Goal: Communication & Community: Answer question/provide support

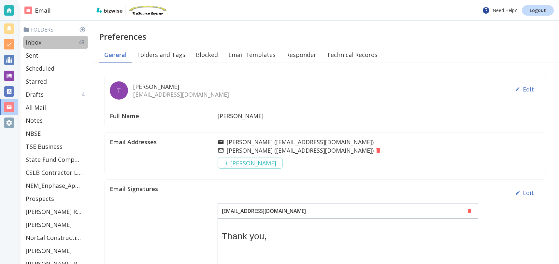
click at [39, 40] on p "Inbox" at bounding box center [34, 42] width 16 height 8
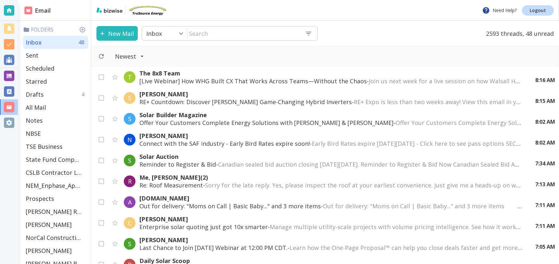
scroll to position [6, 0]
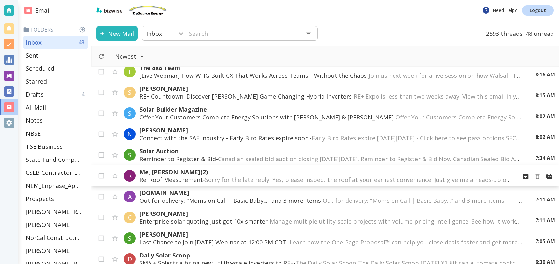
click at [335, 179] on div "T The 8x8 Team [Live Webinar] How WHG Built CX That Works Across Teams—Without …" at bounding box center [324, 165] width 467 height 197
click at [175, 174] on p "Me, Robert Schwarz (2)" at bounding box center [325, 171] width 372 height 8
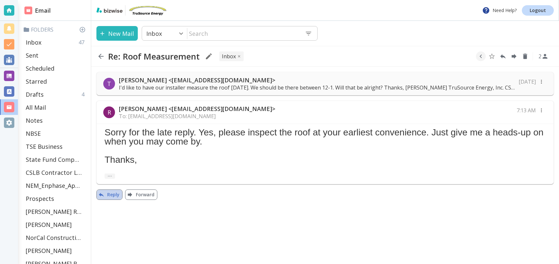
click at [109, 195] on button "Reply" at bounding box center [109, 194] width 26 height 10
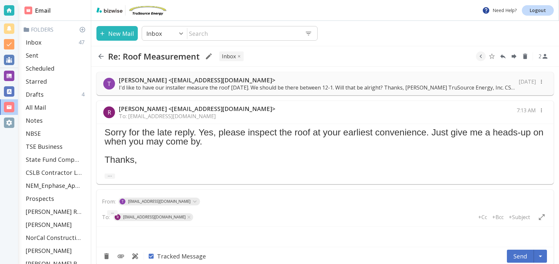
scroll to position [8, 0]
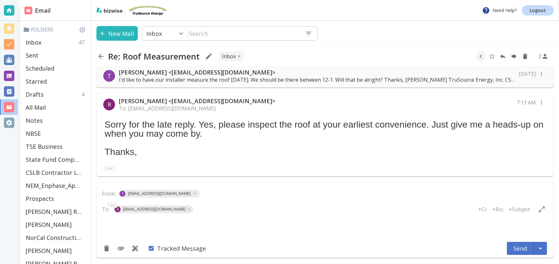
type textarea "<div class="bizwise_content"></div><div class="gmail_signature"><br>--<br><p>Th…"
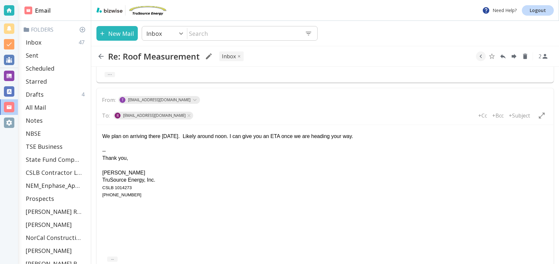
scroll to position [156, 0]
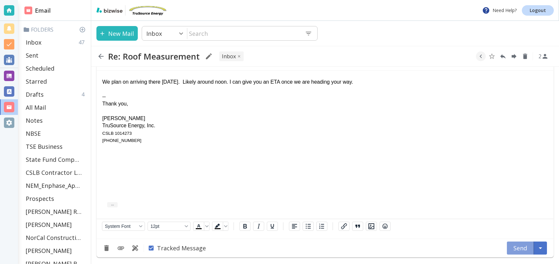
click at [521, 248] on button "Send" at bounding box center [519, 248] width 27 height 13
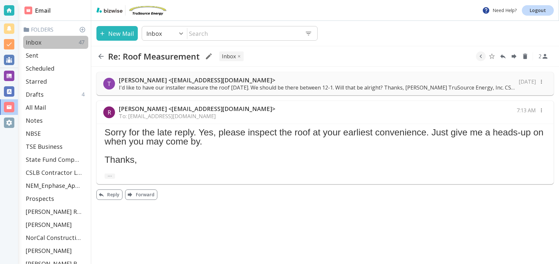
click at [47, 43] on div "Inbox 47" at bounding box center [55, 42] width 65 height 13
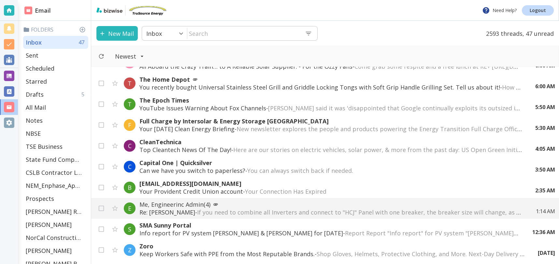
scroll to position [270, 0]
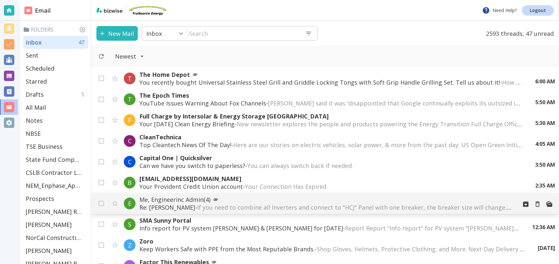
click at [264, 202] on p "Me, Engineerinc Admin (4)" at bounding box center [325, 200] width 372 height 8
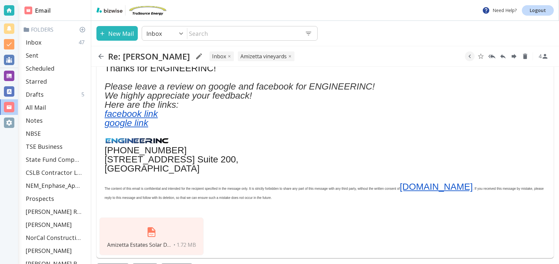
scroll to position [426, 0]
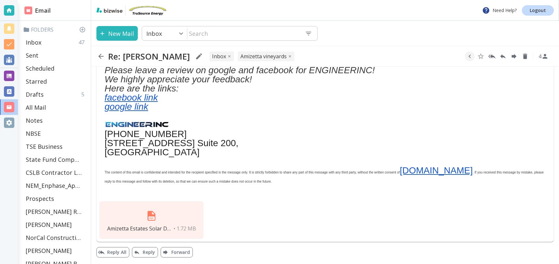
click at [150, 220] on img at bounding box center [152, 216] width 16 height 16
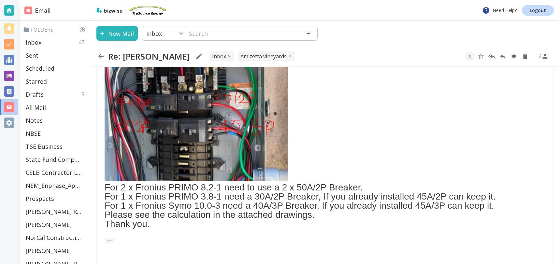
scroll to position [226, 0]
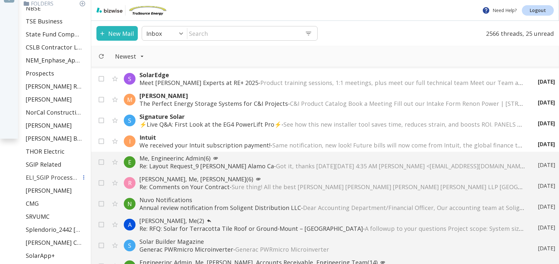
scroll to position [244, 0]
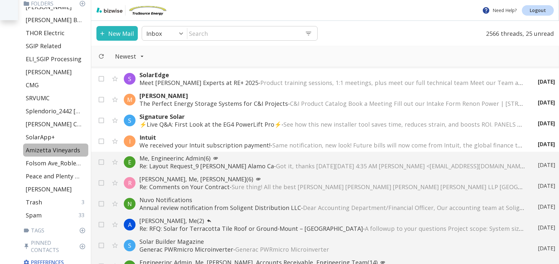
drag, startPoint x: 43, startPoint y: 150, endPoint x: 177, endPoint y: 118, distance: 137.8
click at [43, 150] on p "Amizetta Vineyards" at bounding box center [53, 150] width 54 height 8
type input "41"
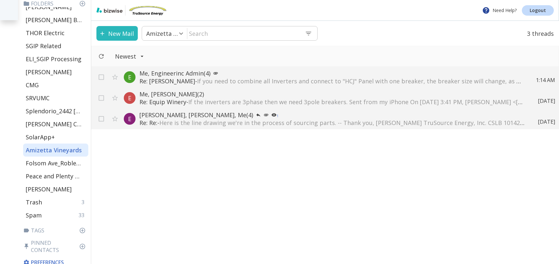
click at [203, 123] on span "Here is the line drawing we're in the process of sourcing parts. -- Thank you, …" at bounding box center [426, 123] width 535 height 8
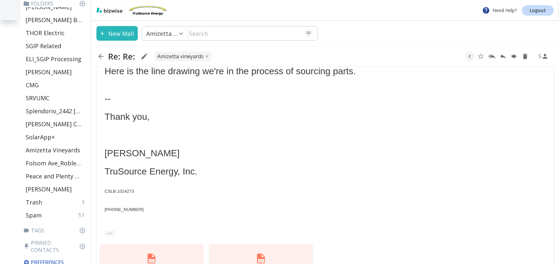
scroll to position [161, 0]
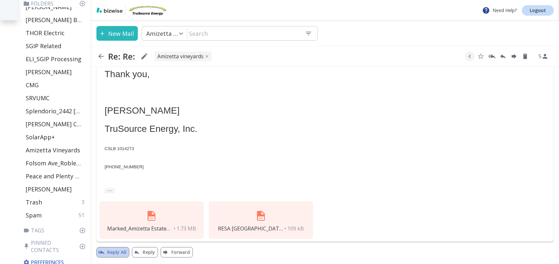
click at [117, 252] on button "Reply All" at bounding box center [112, 252] width 33 height 10
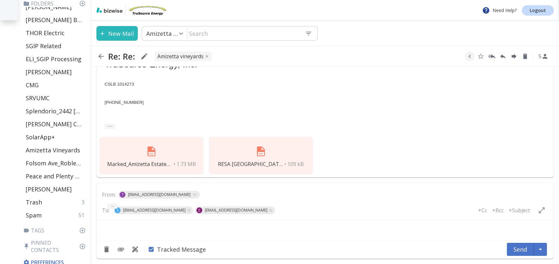
scroll to position [227, 0]
type textarea "<div class="bizwise_content"></div><div class="gmail_signature"><br>--<br><p>Th…"
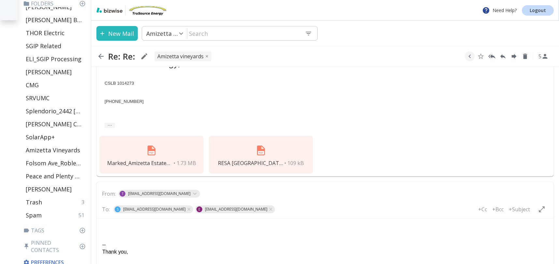
scroll to position [0, 0]
click at [276, 211] on input "text" at bounding box center [302, 208] width 52 height 9
type input "[EMAIL_ADDRESS][DOMAIN_NAME]"
